Goal: Check status

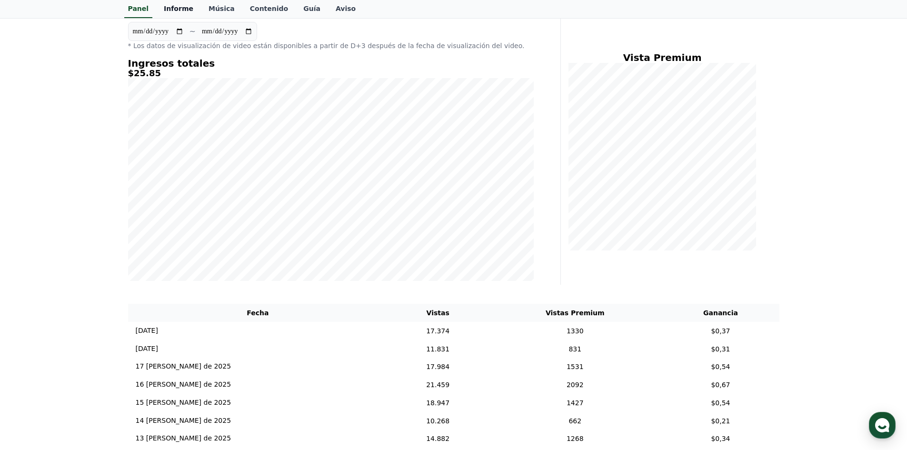
click at [184, 10] on font "Informe" at bounding box center [179, 9] width 30 height 8
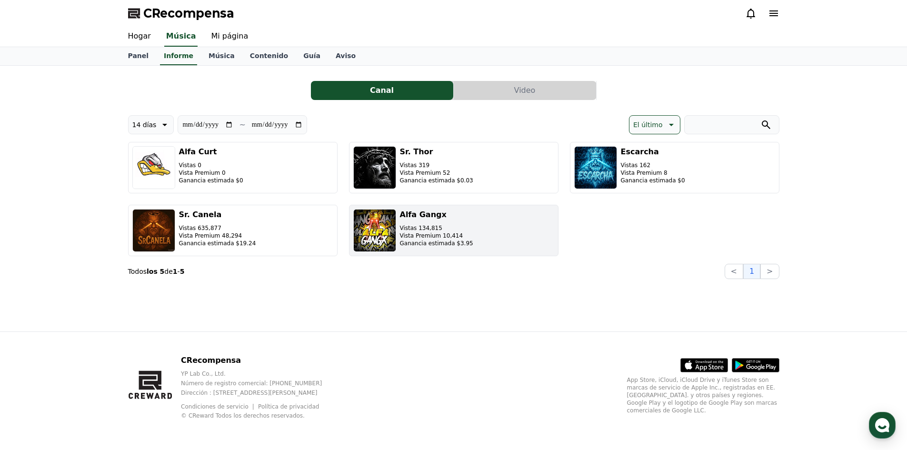
click at [409, 219] on h3 "Alfa Gangx" at bounding box center [436, 214] width 73 height 11
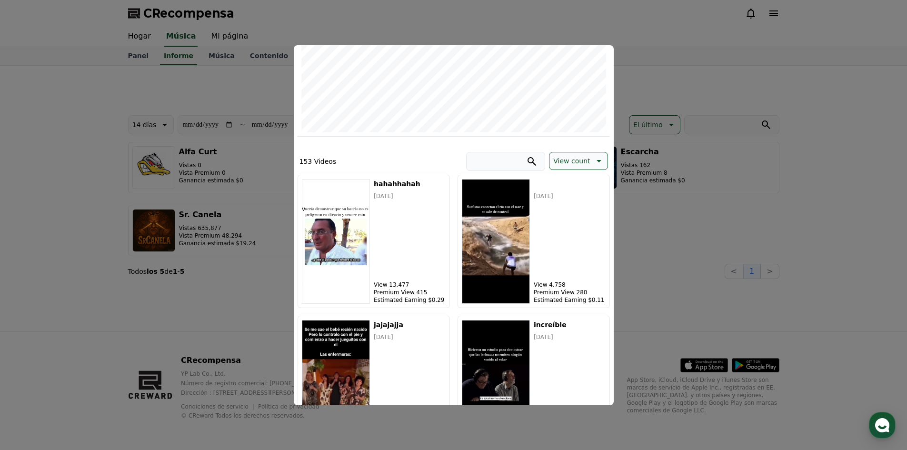
scroll to position [190, 0]
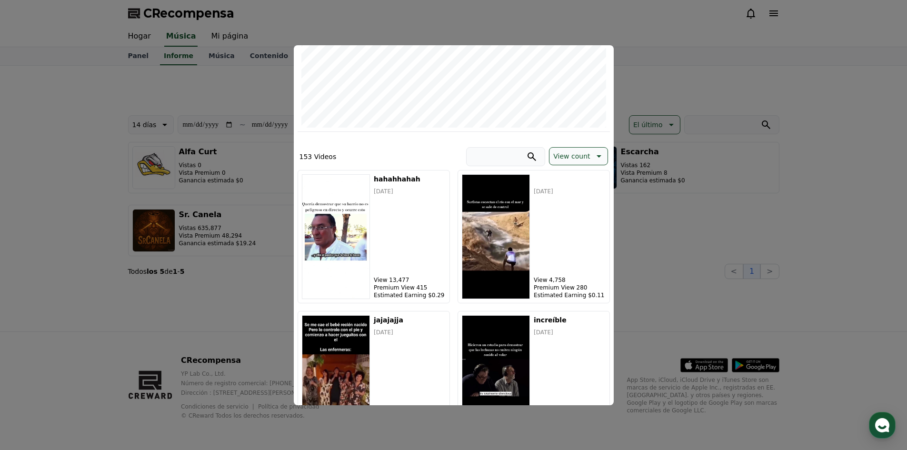
click at [577, 163] on button "View count" at bounding box center [578, 156] width 59 height 18
click at [569, 183] on button "Latest" at bounding box center [563, 180] width 28 height 21
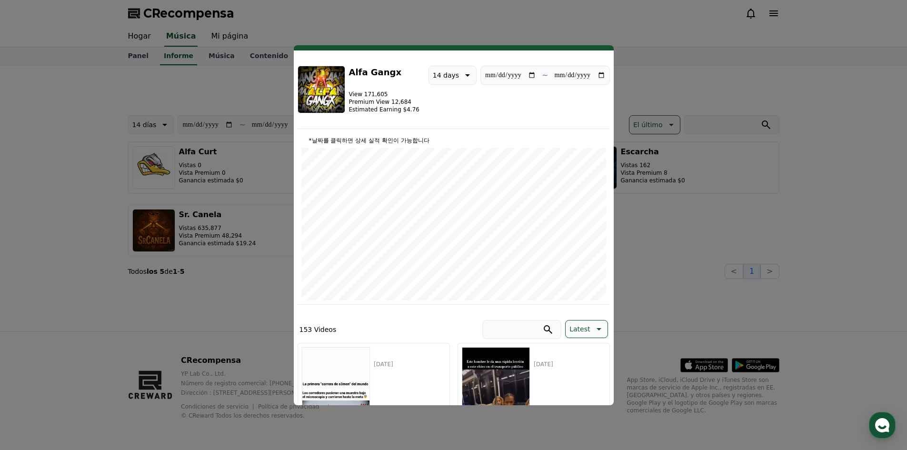
scroll to position [0, 0]
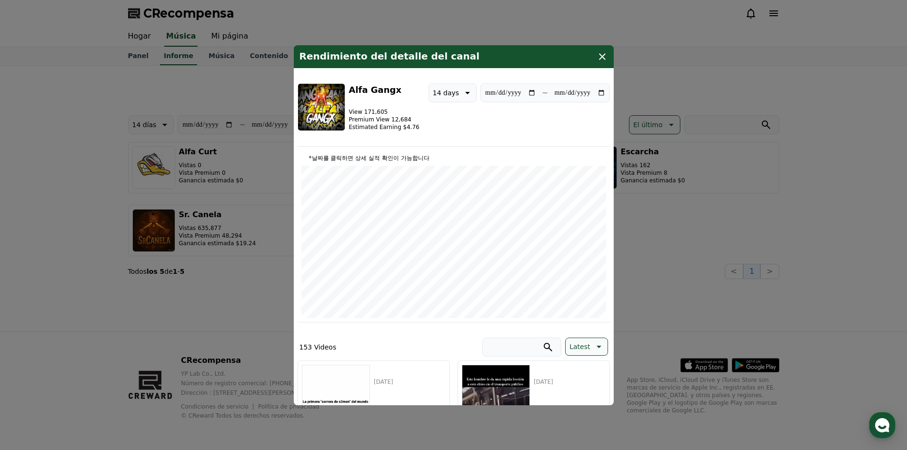
click at [687, 185] on button "cerrar modal" at bounding box center [453, 225] width 907 height 450
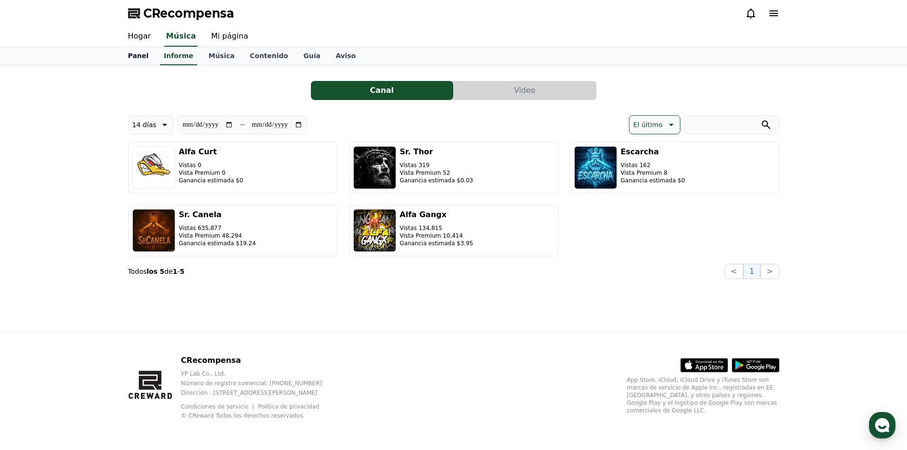
click at [145, 61] on link "Panel" at bounding box center [138, 56] width 36 height 18
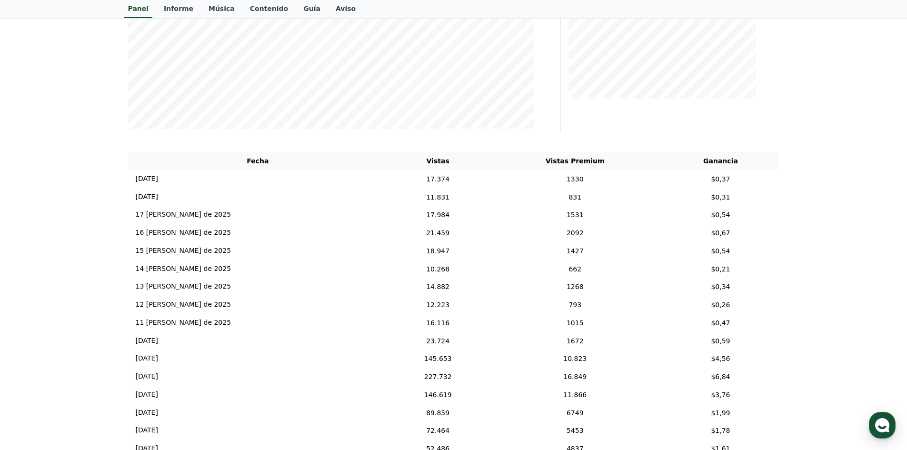
scroll to position [75, 0]
